Goal: Information Seeking & Learning: Learn about a topic

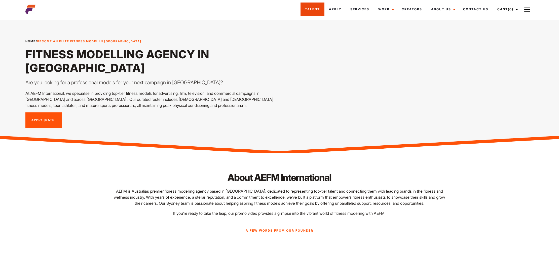
click at [314, 8] on link "Talent" at bounding box center [313, 10] width 24 height 14
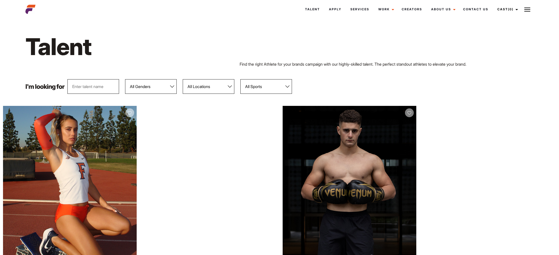
click at [144, 86] on select "All Genders Female Male" at bounding box center [151, 86] width 52 height 15
select select "103"
click at [125, 79] on select "All Genders Female Male" at bounding box center [151, 86] width 52 height 15
click at [191, 89] on select "All Locations Adelaide Brisbane Darwin Gold Coast Melbourne Perth Sunshine Coas…" at bounding box center [209, 86] width 52 height 15
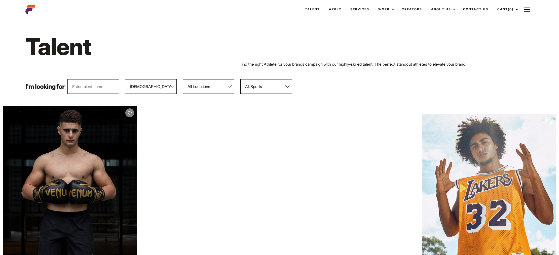
select select "122"
click at [183, 79] on select "All Locations Adelaide Brisbane Darwin Gold Coast Melbourne Perth Sunshine Coas…" at bounding box center [209, 86] width 52 height 15
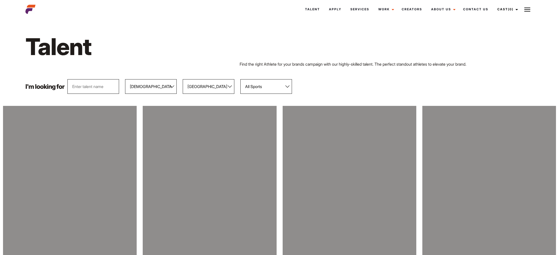
click at [256, 88] on select "All Sports 100 Meter Butterfly Acrobatics Aerial awareness Aerobics AFL Aflw Am…" at bounding box center [266, 86] width 52 height 15
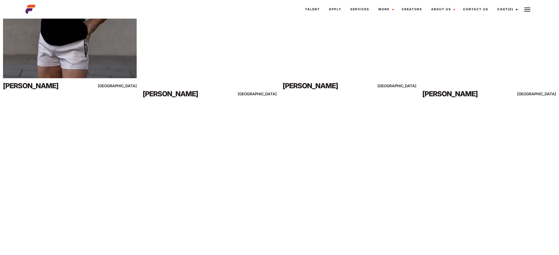
scroll to position [561, 0]
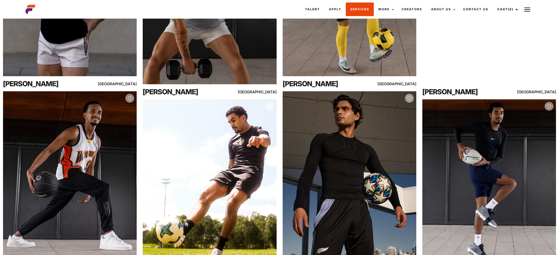
drag, startPoint x: 122, startPoint y: 114, endPoint x: 361, endPoint y: 8, distance: 261.1
click at [0, 0] on body "Talent Apply Services Work Campaigns Jobs Job Request Creators About Us Founder…" at bounding box center [279, 155] width 559 height 1392
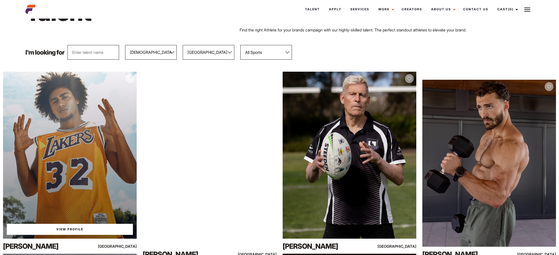
click at [82, 109] on div "View Profile" at bounding box center [70, 155] width 134 height 167
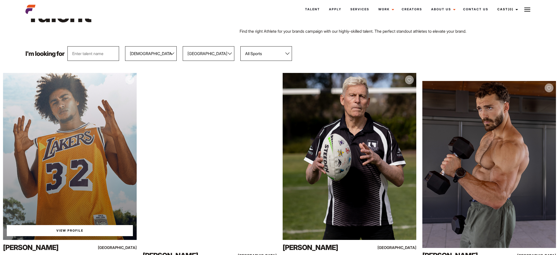
click at [74, 233] on link "View Profile" at bounding box center [70, 230] width 126 height 11
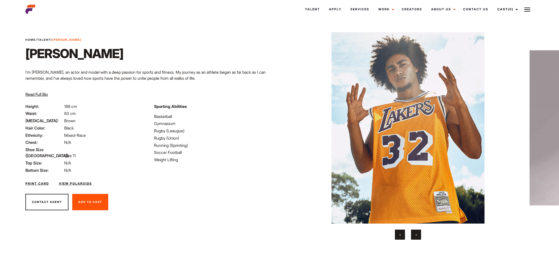
click at [416, 239] on button "›" at bounding box center [416, 235] width 10 height 10
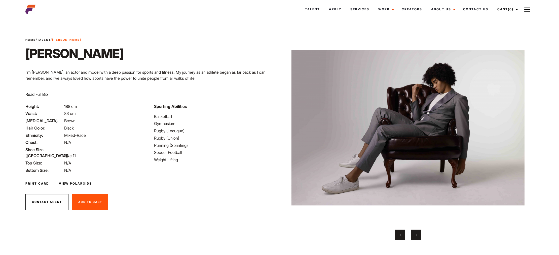
click at [416, 239] on button "›" at bounding box center [416, 235] width 10 height 10
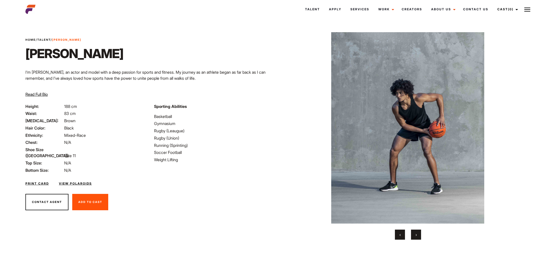
click at [416, 239] on button "›" at bounding box center [416, 235] width 10 height 10
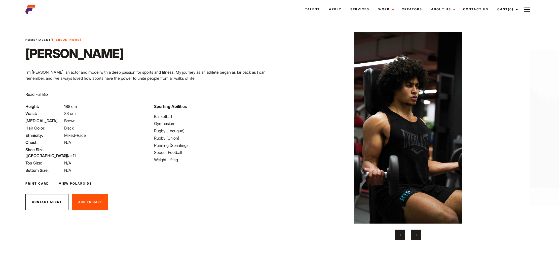
click at [416, 239] on button "›" at bounding box center [416, 235] width 10 height 10
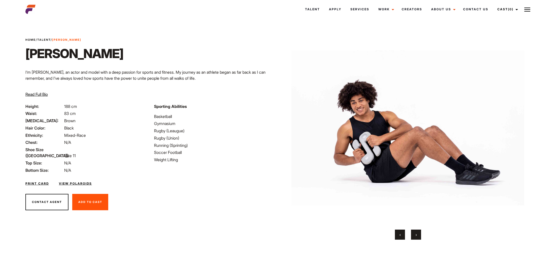
click at [416, 239] on button "›" at bounding box center [416, 235] width 10 height 10
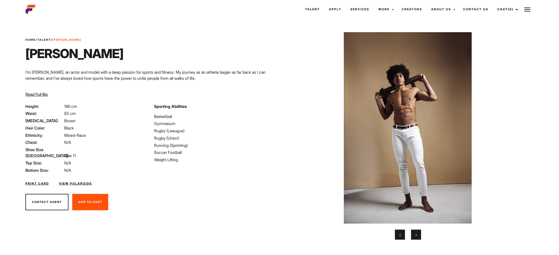
click at [416, 239] on button "›" at bounding box center [416, 235] width 10 height 10
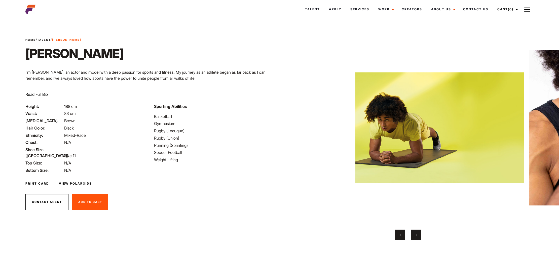
click at [416, 239] on button "›" at bounding box center [416, 235] width 10 height 10
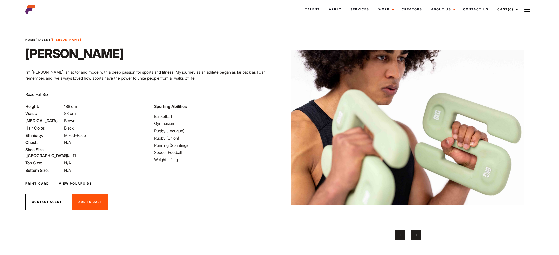
click at [416, 239] on button "›" at bounding box center [416, 235] width 10 height 10
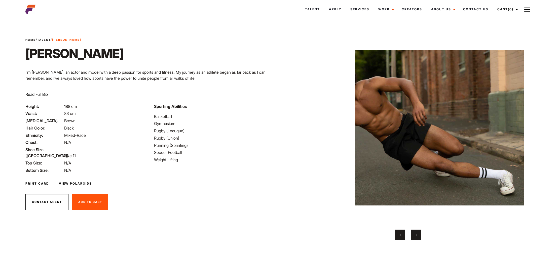
click at [416, 239] on button "›" at bounding box center [416, 235] width 10 height 10
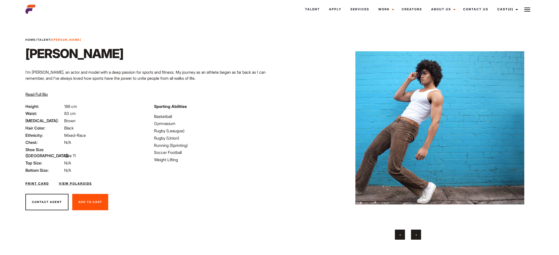
click at [416, 239] on button "›" at bounding box center [416, 235] width 10 height 10
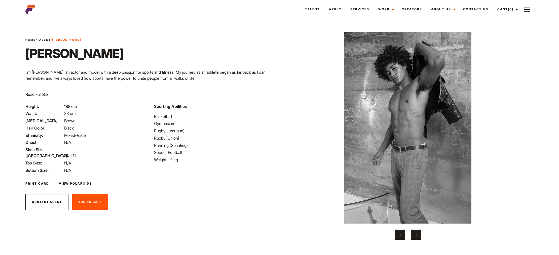
click at [416, 239] on button "›" at bounding box center [416, 235] width 10 height 10
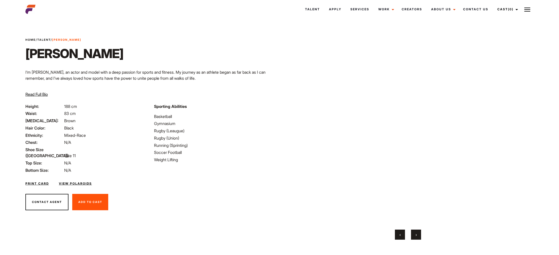
click at [416, 239] on button "›" at bounding box center [416, 235] width 10 height 10
drag, startPoint x: 407, startPoint y: 239, endPoint x: 405, endPoint y: 239, distance: 2.5
click at [406, 239] on div "‹ ›" at bounding box center [408, 235] width 233 height 10
click at [402, 238] on button "‹" at bounding box center [400, 235] width 10 height 10
click at [415, 232] on button "›" at bounding box center [416, 235] width 10 height 10
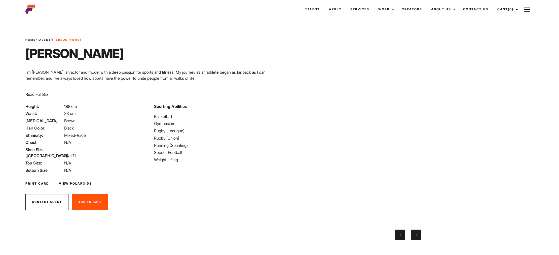
click at [415, 232] on button "›" at bounding box center [416, 235] width 10 height 10
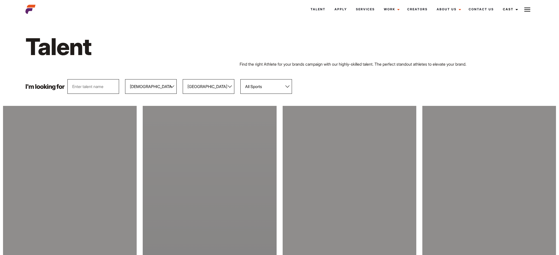
select select "103"
select select "122"
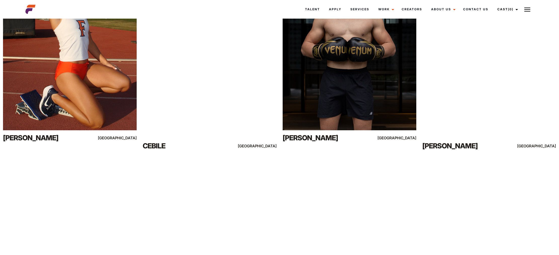
scroll to position [298, 0]
